Goal: Information Seeking & Learning: Learn about a topic

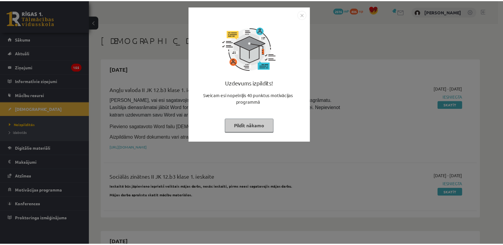
scroll to position [35, 0]
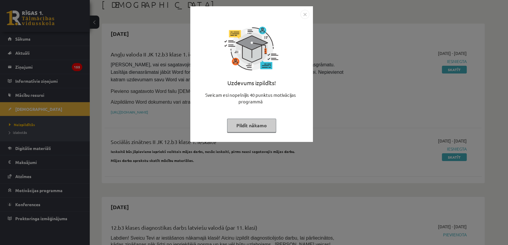
click at [241, 126] on button "Pildīt nākamo" at bounding box center [251, 126] width 49 height 14
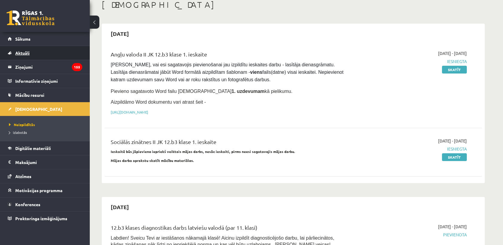
click at [15, 55] on link "Aktuāli" at bounding box center [45, 53] width 74 height 14
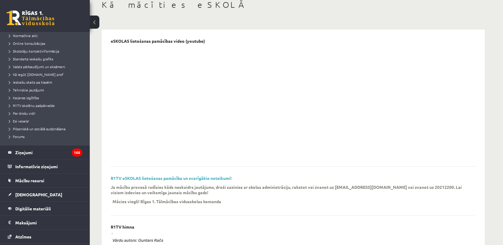
scroll to position [60, 0]
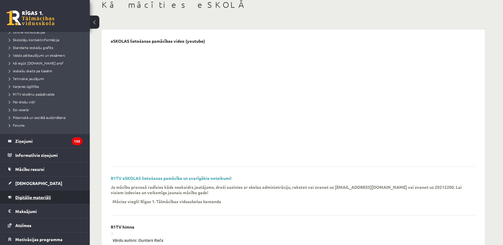
click at [39, 195] on span "Digitālie materiāli" at bounding box center [33, 197] width 36 height 5
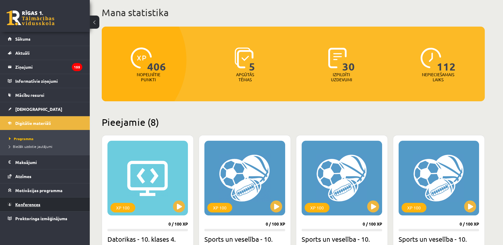
click at [41, 199] on link "Konferences" at bounding box center [45, 205] width 74 height 14
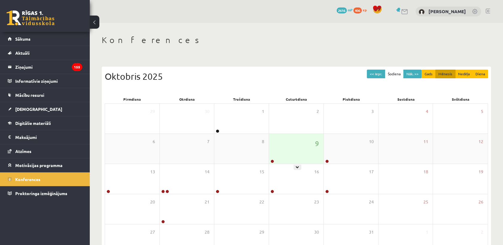
click at [299, 147] on div "9" at bounding box center [296, 149] width 54 height 30
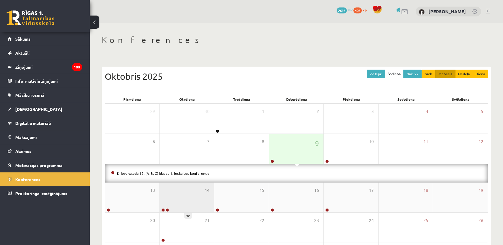
click at [198, 197] on div "14" at bounding box center [187, 198] width 54 height 30
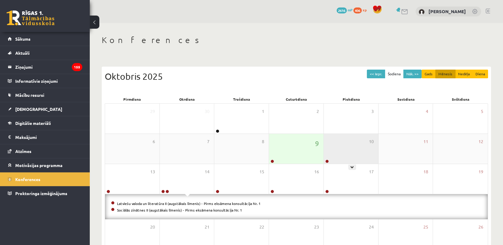
click at [347, 142] on div "10" at bounding box center [351, 149] width 54 height 30
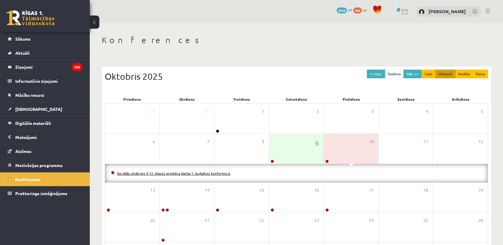
click at [176, 172] on link "Sociālās zinātnes II 12. klases projekta darba 1. ieskaites konference" at bounding box center [173, 173] width 113 height 5
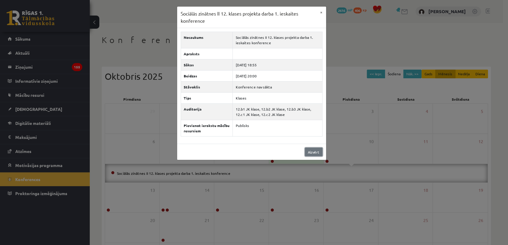
click at [317, 152] on link "Aizvērt" at bounding box center [314, 152] width 18 height 9
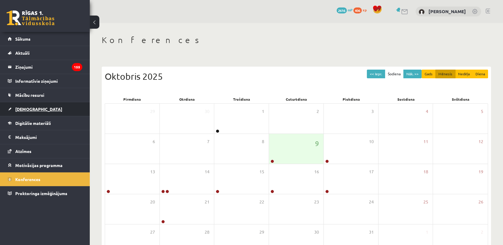
click at [30, 110] on span "[DEMOGRAPHIC_DATA]" at bounding box center [38, 108] width 47 height 5
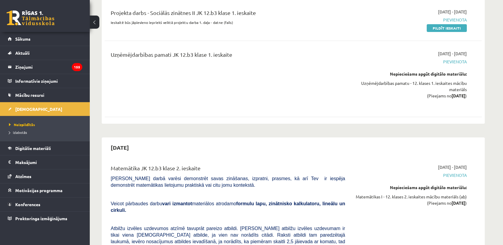
scroll to position [408, 0]
